Goal: Check status: Check status

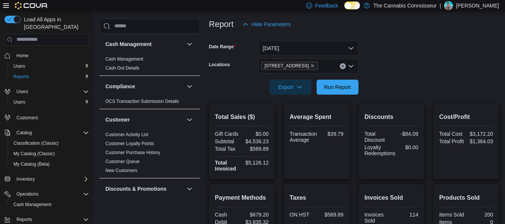
scroll to position [85, 0]
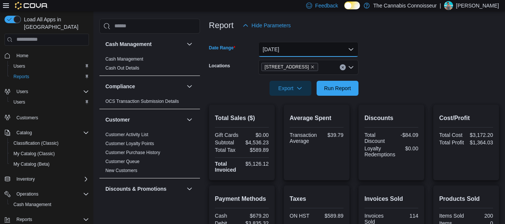
click at [349, 50] on button "[DATE]" at bounding box center [308, 49] width 100 height 15
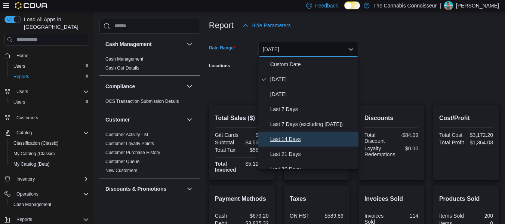
click at [293, 139] on span "Last 14 Days" at bounding box center [312, 139] width 85 height 9
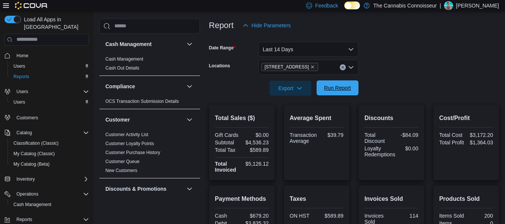
click at [337, 89] on span "Run Report" at bounding box center [337, 87] width 27 height 7
click at [379, 112] on div "Discounts Total Discount -$1,556.33 Loyalty Redemptions $0.00" at bounding box center [391, 143] width 54 height 64
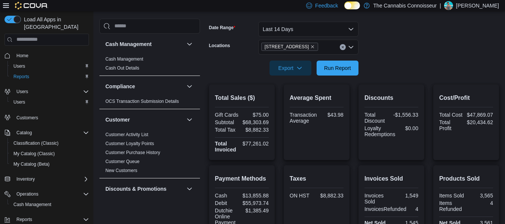
scroll to position [105, 0]
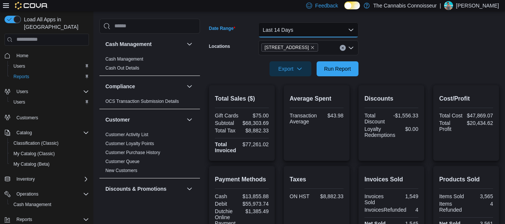
click at [351, 29] on button "Last 14 Days" at bounding box center [308, 29] width 100 height 15
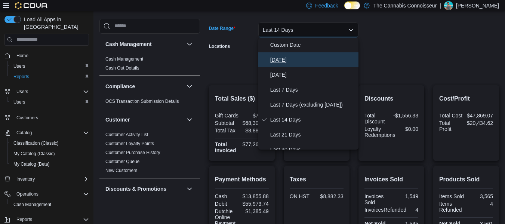
click at [289, 60] on span "[DATE]" at bounding box center [312, 59] width 85 height 9
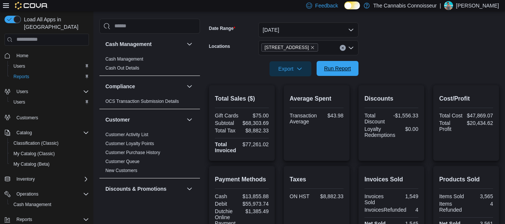
click at [354, 65] on button "Run Report" at bounding box center [338, 68] width 42 height 15
